Goal: Find specific page/section: Find specific page/section

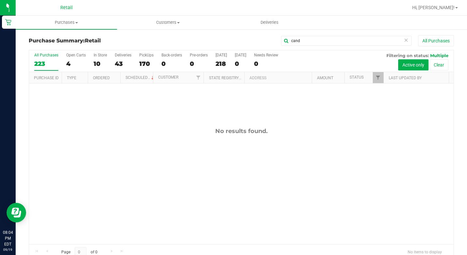
click at [404, 40] on icon at bounding box center [406, 40] width 5 height 8
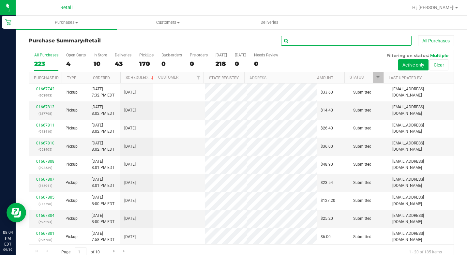
click at [378, 41] on input "text" at bounding box center [346, 41] width 130 height 10
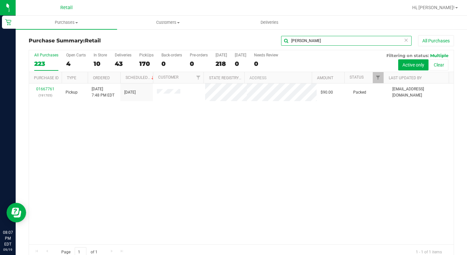
type input "[PERSON_NAME]"
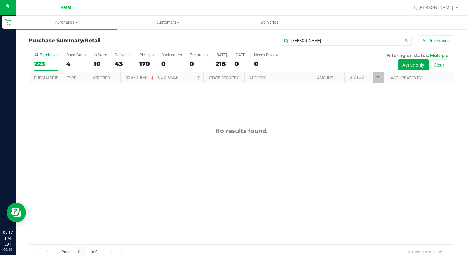
click at [404, 39] on icon at bounding box center [406, 40] width 5 height 8
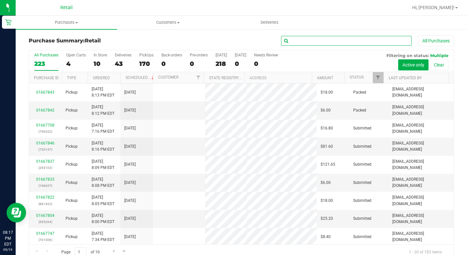
click at [381, 43] on input "text" at bounding box center [346, 41] width 130 height 10
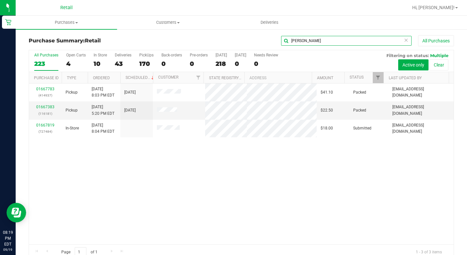
type input "[PERSON_NAME]"
click at [404, 40] on icon at bounding box center [406, 40] width 5 height 8
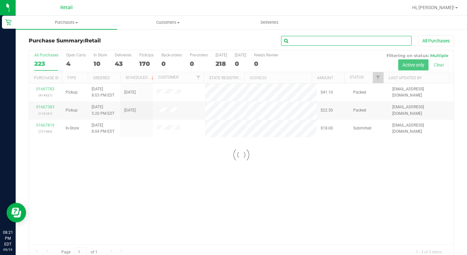
click at [379, 42] on input "text" at bounding box center [346, 41] width 130 height 10
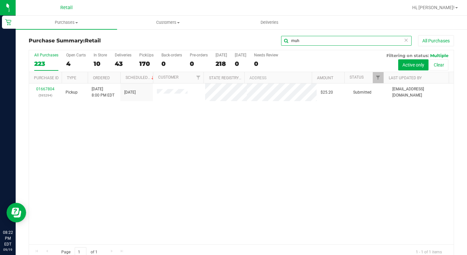
type input "muh"
click at [404, 40] on icon at bounding box center [406, 40] width 5 height 8
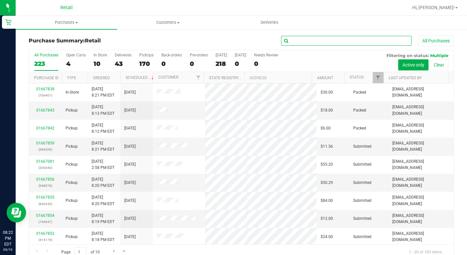
click at [313, 41] on input "text" at bounding box center [346, 41] width 130 height 10
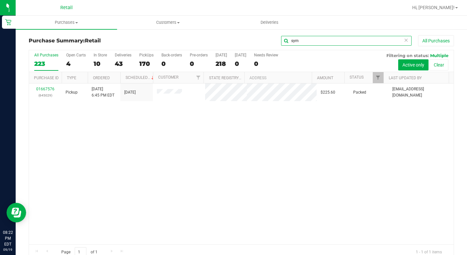
type input "sym"
